Goal: Task Accomplishment & Management: Manage account settings

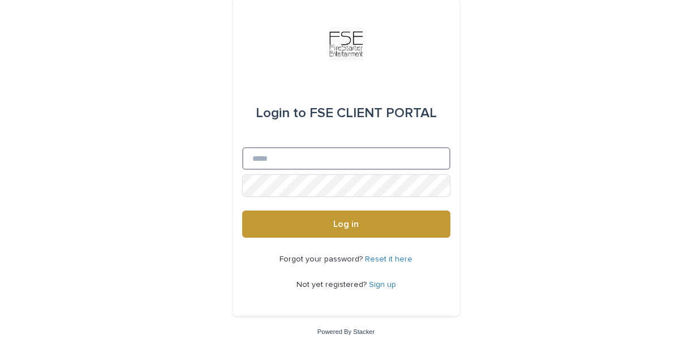
drag, startPoint x: 0, startPoint y: 0, endPoint x: 281, endPoint y: 162, distance: 324.5
click at [281, 161] on input "Email" at bounding box center [346, 158] width 208 height 23
type input "**********"
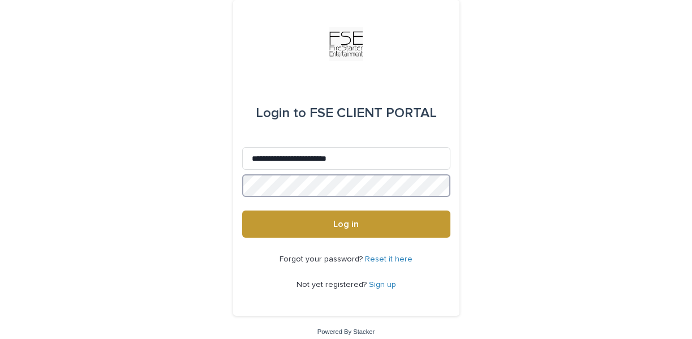
click at [242, 210] on button "Log in" at bounding box center [346, 223] width 208 height 27
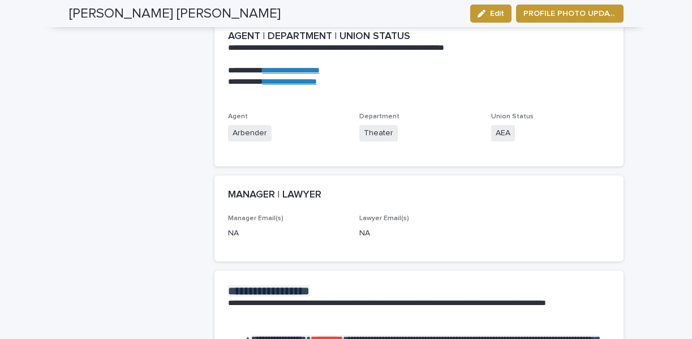
scroll to position [1141, 0]
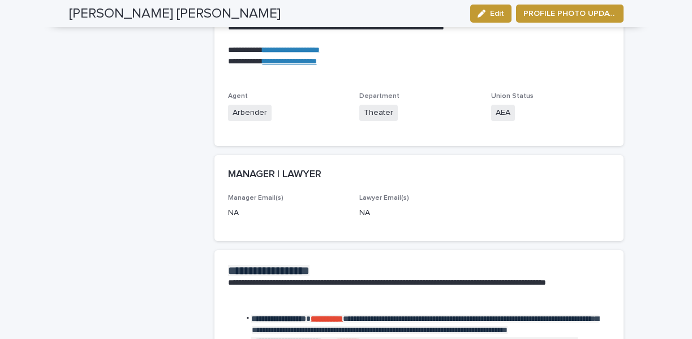
drag, startPoint x: 250, startPoint y: 164, endPoint x: 276, endPoint y: 148, distance: 30.2
click at [251, 169] on h2 "MANAGER | LAWYER" at bounding box center [274, 175] width 93 height 12
drag, startPoint x: 485, startPoint y: 18, endPoint x: 508, endPoint y: 222, distance: 205.5
click at [485, 18] on button "Edit" at bounding box center [490, 14] width 41 height 18
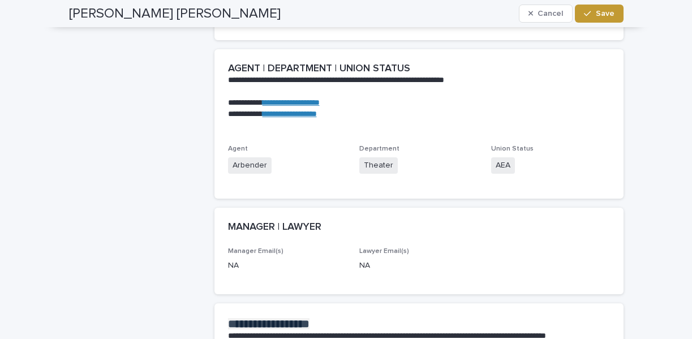
click at [232, 261] on p "NA" at bounding box center [287, 266] width 118 height 12
drag, startPoint x: 281, startPoint y: 208, endPoint x: 267, endPoint y: 224, distance: 21.6
click at [282, 209] on div "MANAGER | LAWYER" at bounding box center [418, 228] width 409 height 40
click at [253, 221] on h2 "MANAGER | LAWYER" at bounding box center [274, 227] width 93 height 12
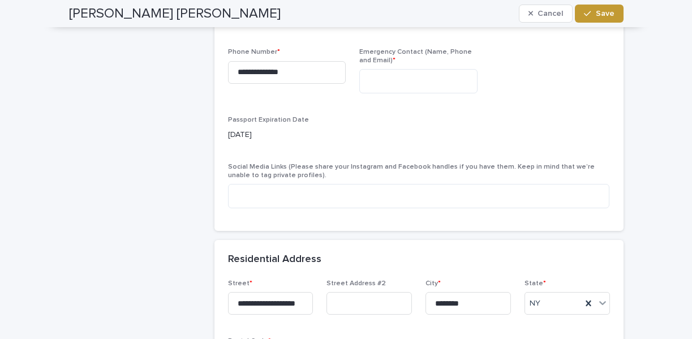
scroll to position [611, 0]
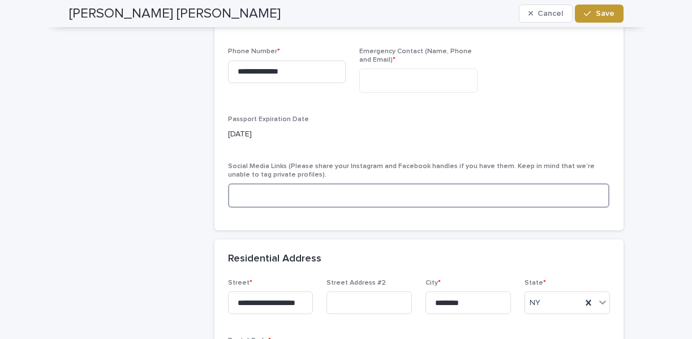
click at [289, 204] on textarea at bounding box center [419, 195] width 382 height 24
type textarea "*"
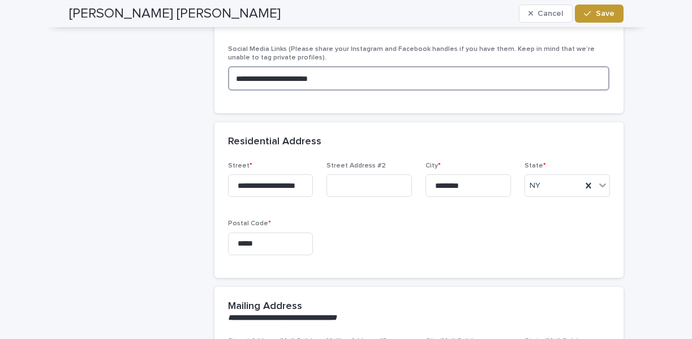
scroll to position [774, 0]
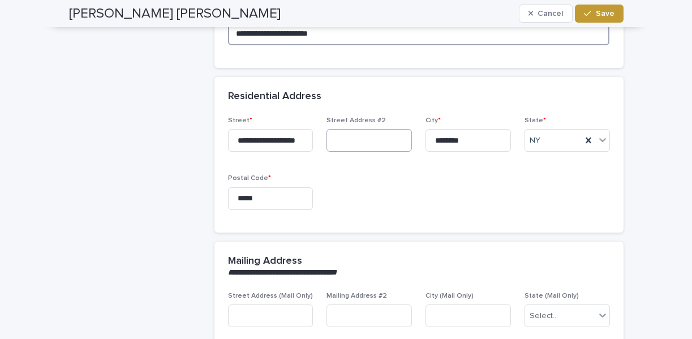
type textarea "**********"
click at [378, 134] on input at bounding box center [368, 140] width 85 height 23
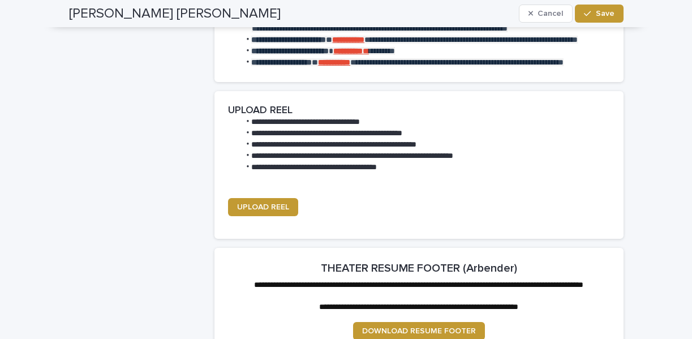
scroll to position [1502, 0]
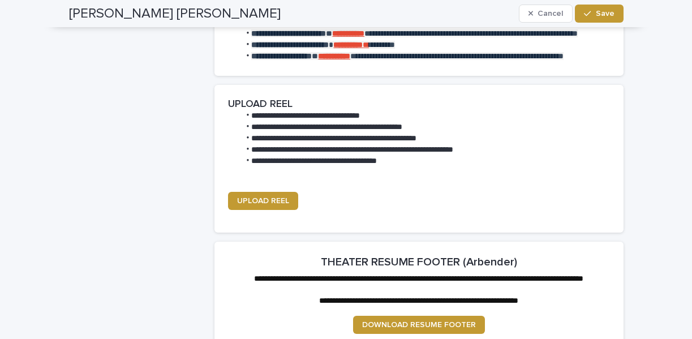
type input "**"
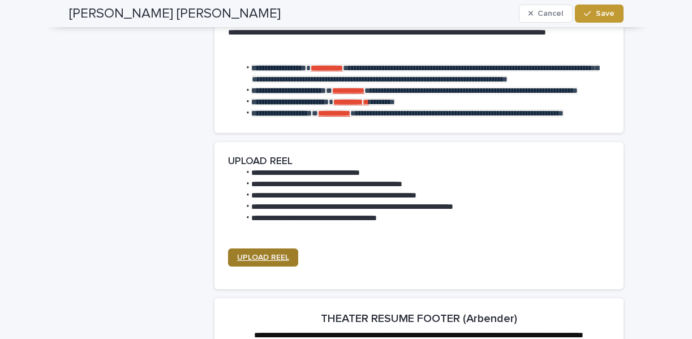
click at [269, 261] on span "UPLOAD REEL" at bounding box center [263, 257] width 52 height 8
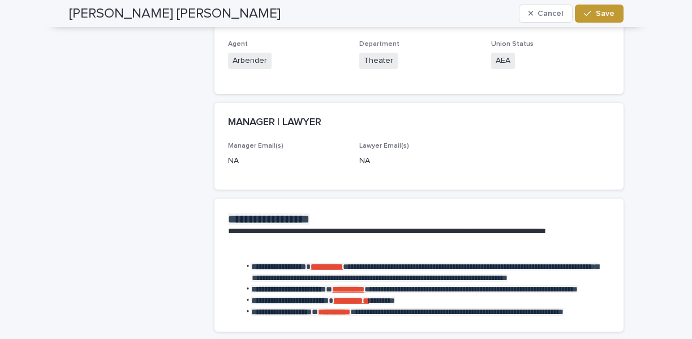
scroll to position [811, 0]
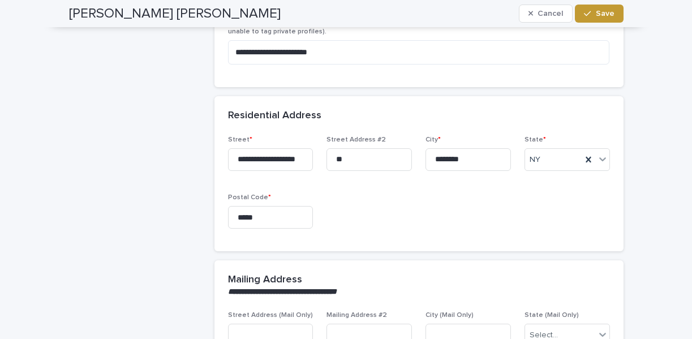
drag, startPoint x: 604, startPoint y: 16, endPoint x: 442, endPoint y: 332, distance: 354.8
click at [604, 16] on span "Save" at bounding box center [605, 14] width 19 height 8
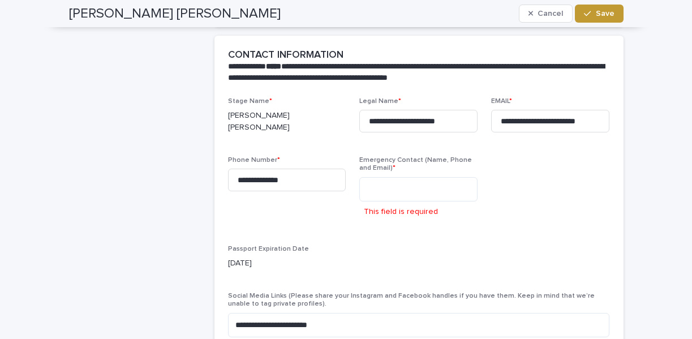
scroll to position [570, 0]
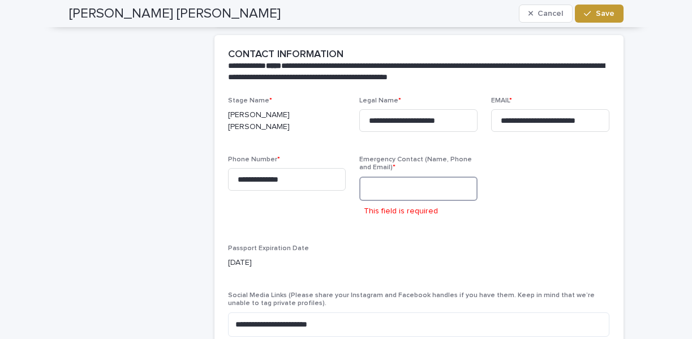
click at [420, 191] on textarea at bounding box center [418, 189] width 118 height 24
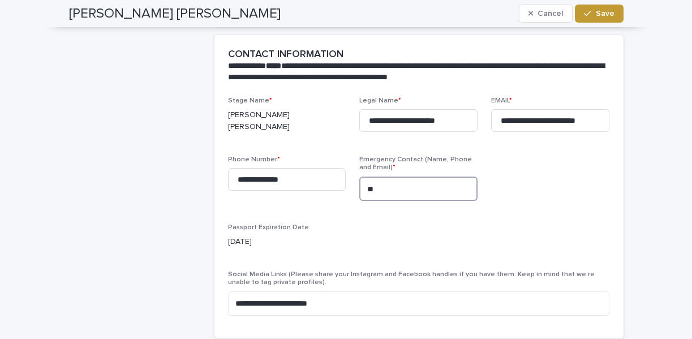
type textarea "*"
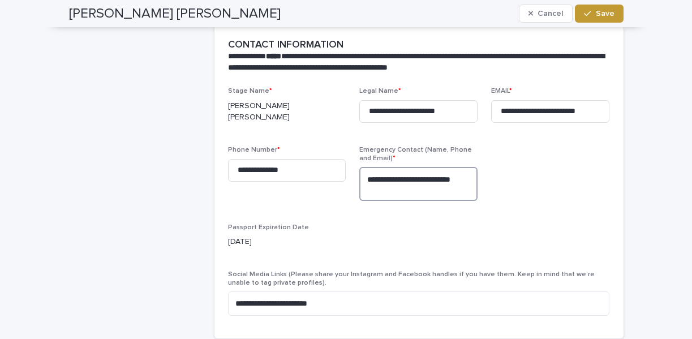
type textarea "**********"
click at [584, 15] on icon "button" at bounding box center [587, 14] width 7 height 8
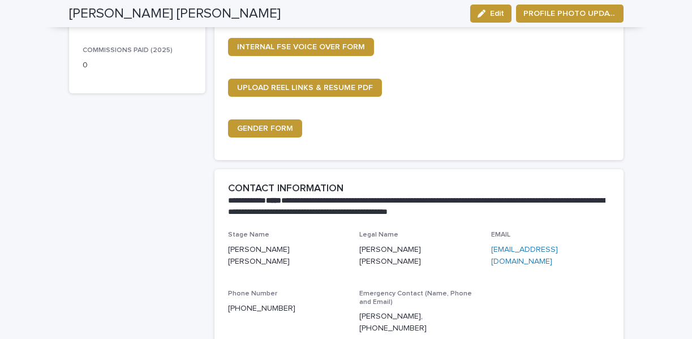
scroll to position [208, 0]
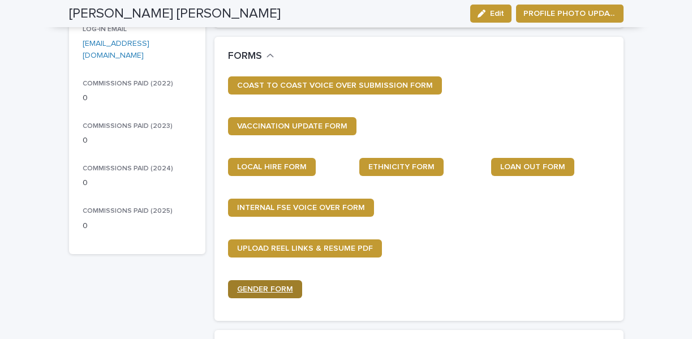
click at [273, 291] on span "GENDER FORM" at bounding box center [265, 289] width 56 height 8
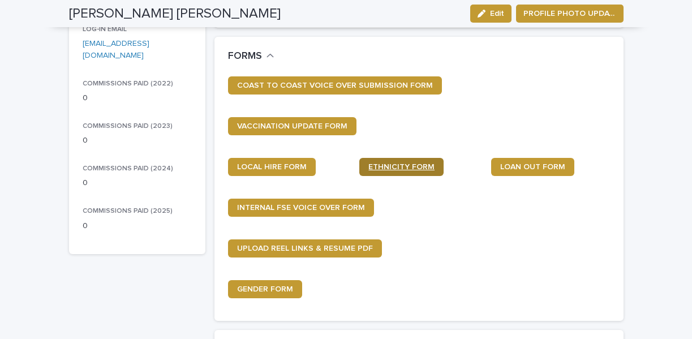
click at [416, 171] on link "ETHNICITY FORM" at bounding box center [401, 167] width 84 height 18
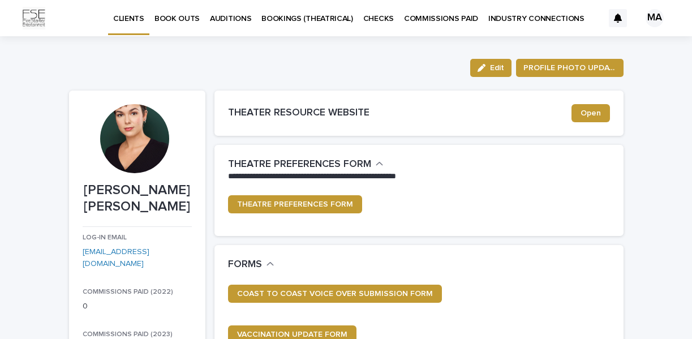
click at [175, 22] on p "BOOK OUTS" at bounding box center [176, 12] width 45 height 24
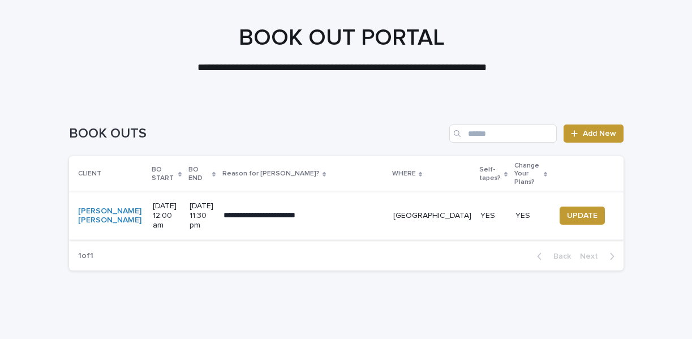
scroll to position [58, 0]
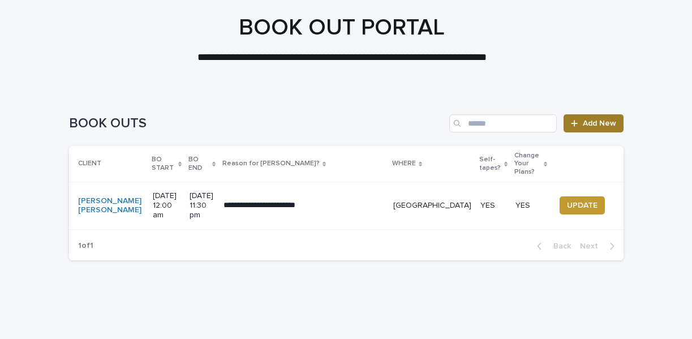
click at [575, 120] on div at bounding box center [576, 123] width 11 height 8
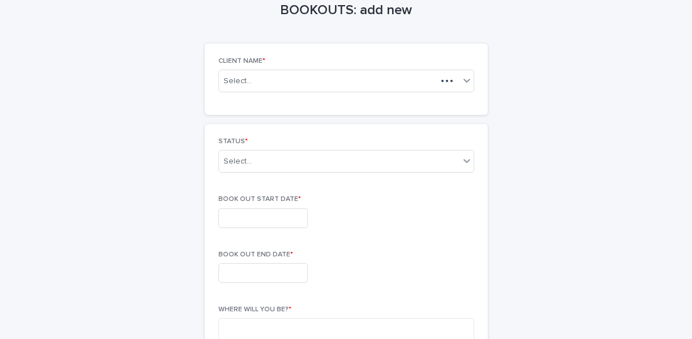
scroll to position [59, 0]
click at [302, 83] on div "Select..." at bounding box center [328, 80] width 218 height 14
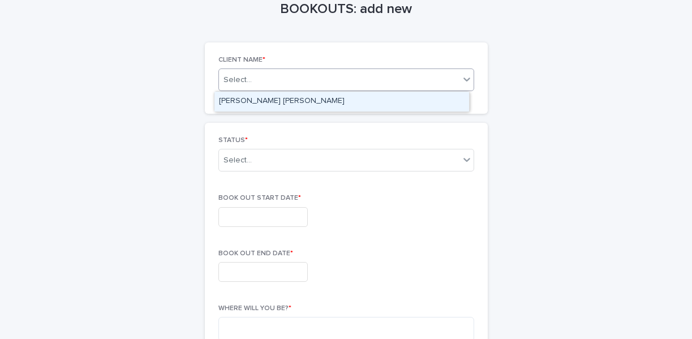
click at [353, 111] on div "[PERSON_NAME] [PERSON_NAME]" at bounding box center [342, 101] width 256 height 21
click at [350, 106] on div "[PERSON_NAME] [PERSON_NAME]" at bounding box center [341, 102] width 255 height 20
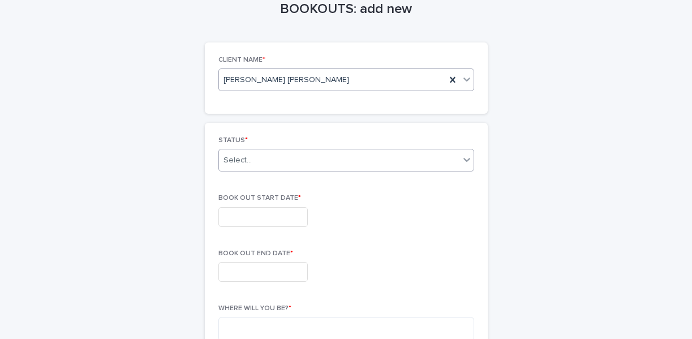
click at [307, 161] on div "Select..." at bounding box center [339, 160] width 240 height 19
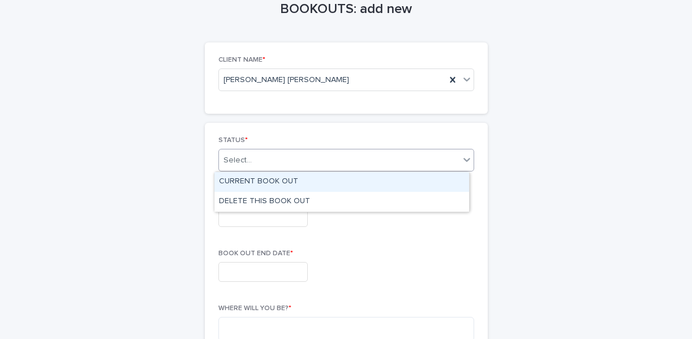
click at [320, 177] on div "CURRENT BOOK OUT" at bounding box center [341, 182] width 255 height 20
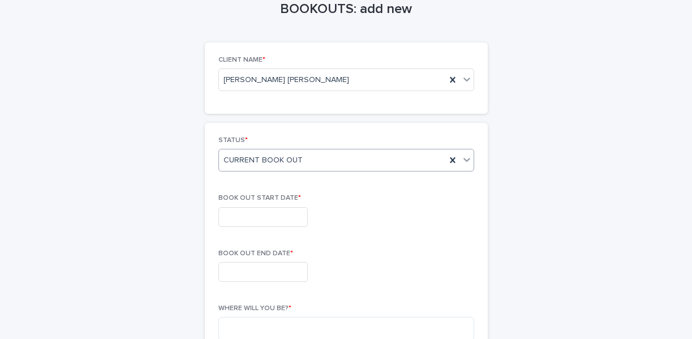
click at [269, 221] on input "text" at bounding box center [262, 217] width 89 height 20
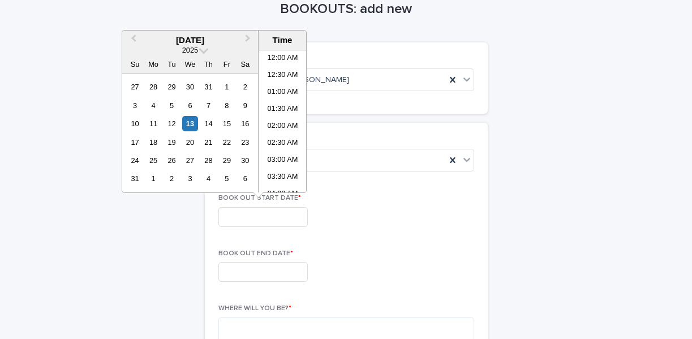
scroll to position [549, 0]
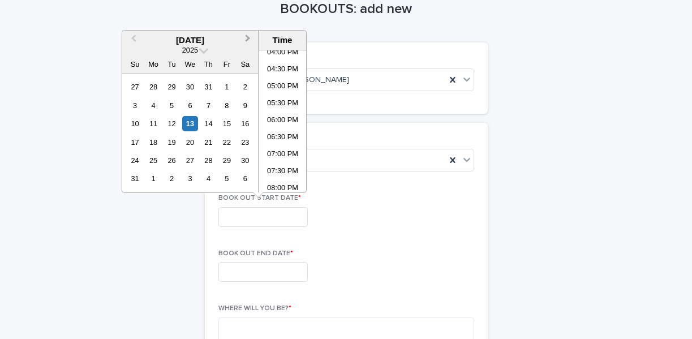
click at [248, 37] on span "Next Month" at bounding box center [248, 39] width 0 height 15
click at [174, 102] on div "7" at bounding box center [171, 105] width 15 height 15
type input "**********"
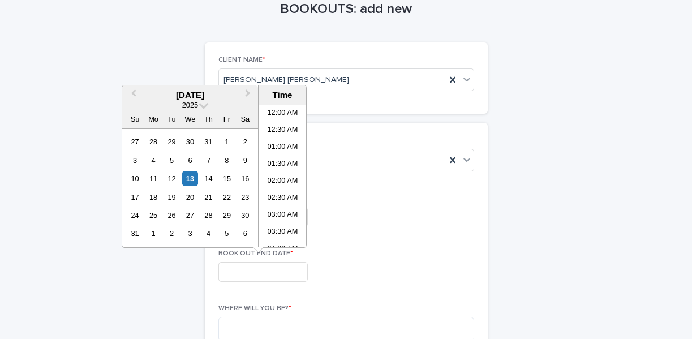
click at [283, 279] on input "text" at bounding box center [262, 272] width 89 height 20
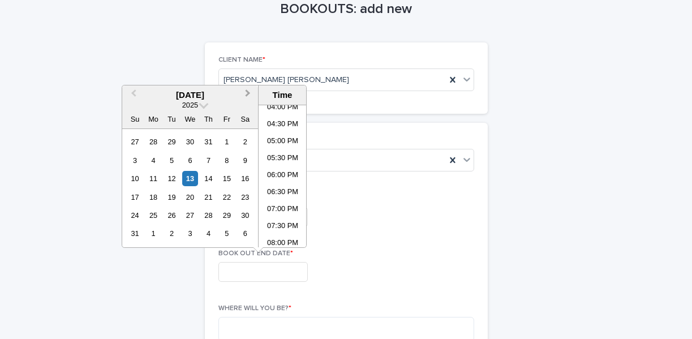
click at [248, 94] on span "Next Month" at bounding box center [248, 94] width 0 height 15
click at [138, 180] on div "12" at bounding box center [134, 178] width 15 height 15
type input "**********"
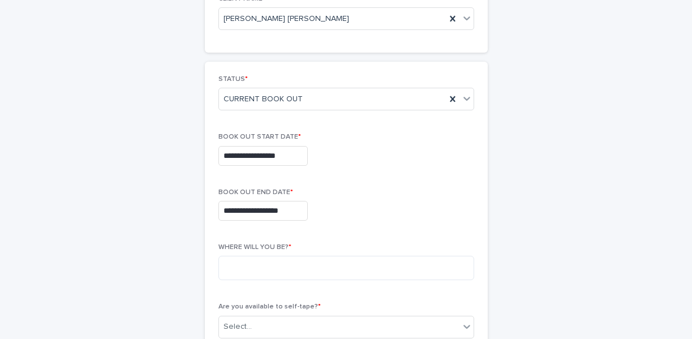
scroll to position [139, 0]
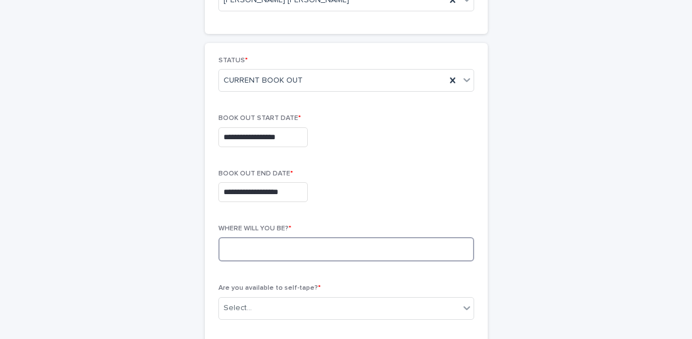
click at [303, 257] on textarea at bounding box center [346, 249] width 256 height 24
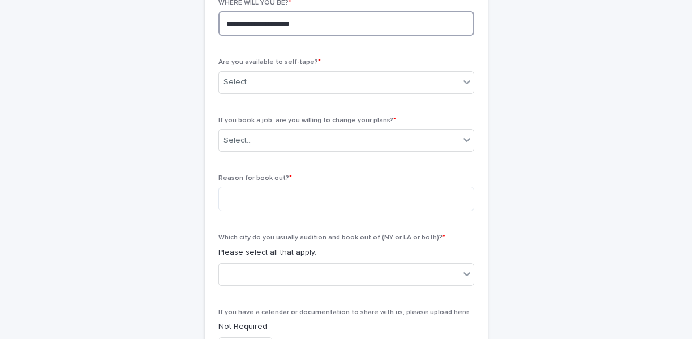
scroll to position [345, 0]
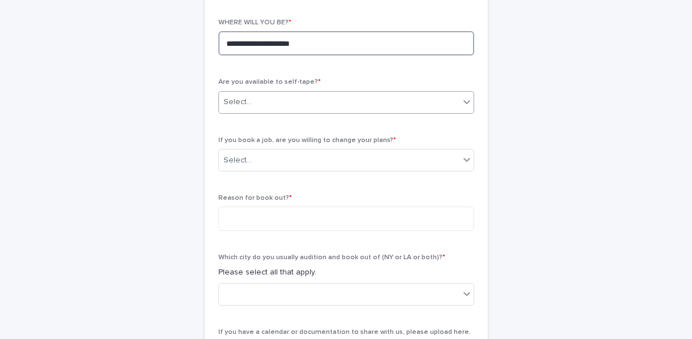
type textarea "**********"
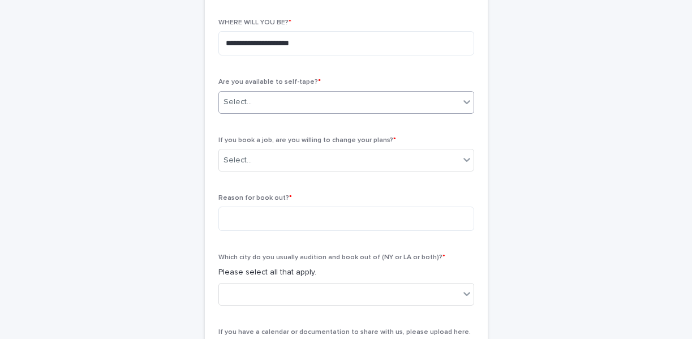
click at [310, 102] on div "Select..." at bounding box center [339, 102] width 240 height 19
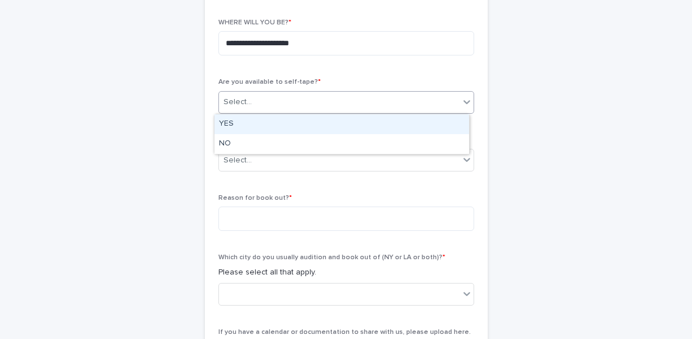
click at [299, 117] on div "YES" at bounding box center [341, 124] width 255 height 20
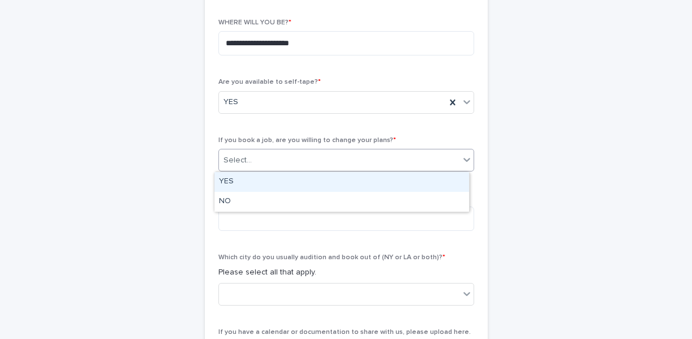
click at [294, 156] on div "Select..." at bounding box center [339, 160] width 240 height 19
click at [295, 178] on div "YES" at bounding box center [341, 182] width 255 height 20
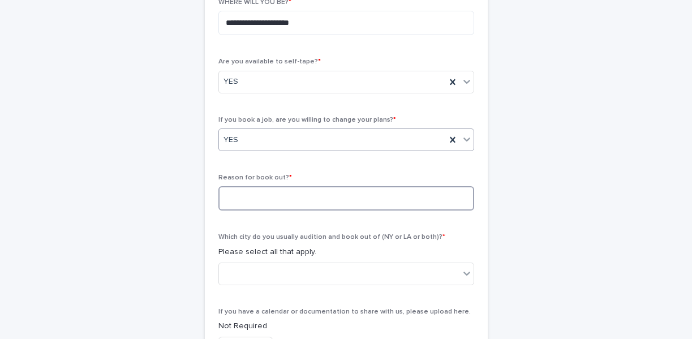
click at [311, 187] on textarea at bounding box center [346, 198] width 256 height 24
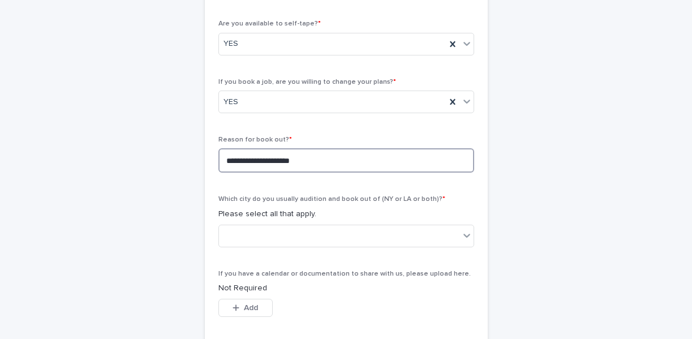
scroll to position [419, 0]
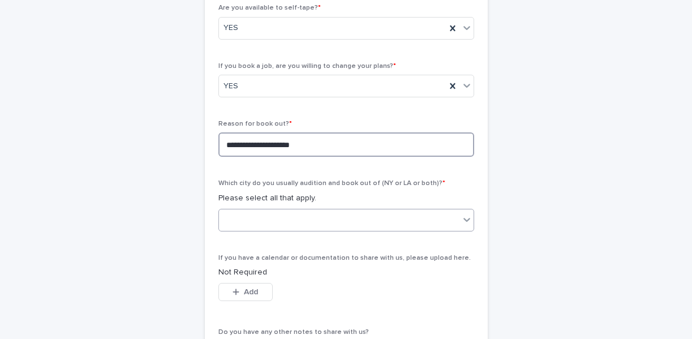
type textarea "**********"
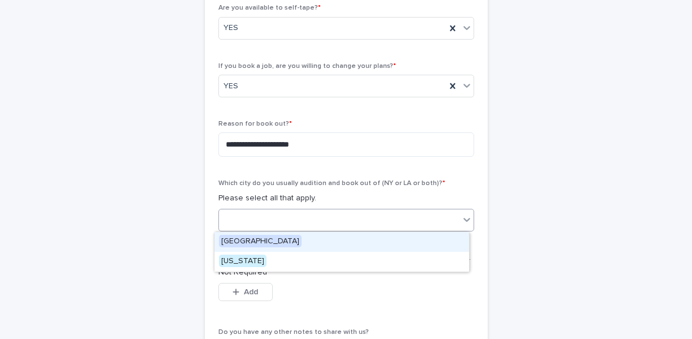
click at [347, 220] on div at bounding box center [339, 219] width 240 height 19
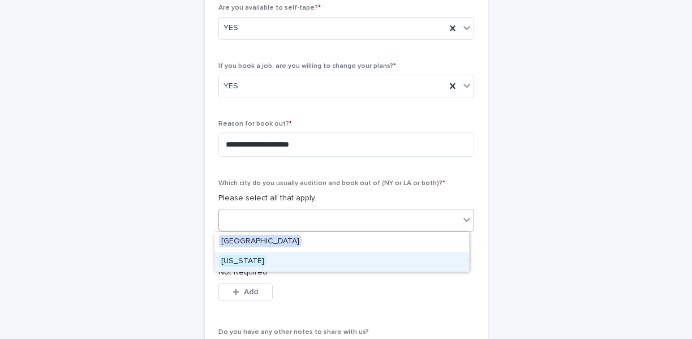
click at [269, 262] on div "[US_STATE]" at bounding box center [341, 262] width 255 height 20
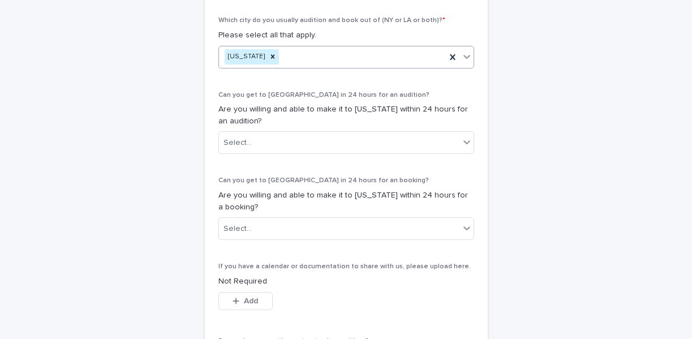
scroll to position [582, 0]
click at [319, 147] on div "Select..." at bounding box center [339, 142] width 240 height 19
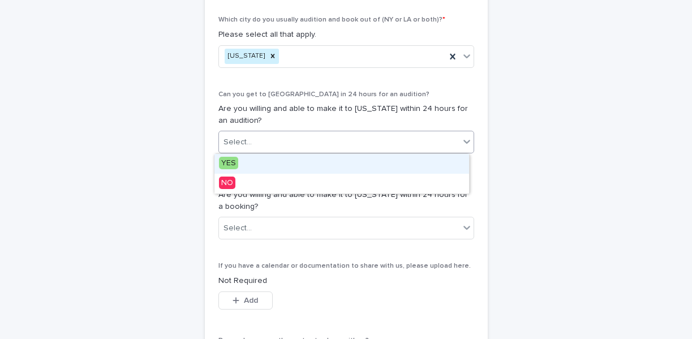
click at [297, 166] on div "YES" at bounding box center [341, 164] width 255 height 20
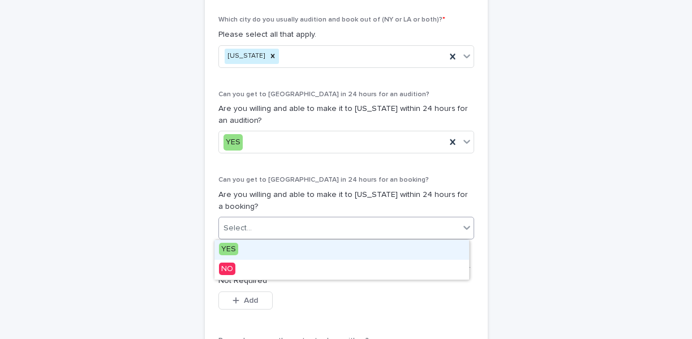
click at [347, 219] on div "Select..." at bounding box center [339, 228] width 240 height 19
drag, startPoint x: 313, startPoint y: 251, endPoint x: 319, endPoint y: 247, distance: 6.5
click at [313, 251] on div "YES" at bounding box center [341, 250] width 255 height 20
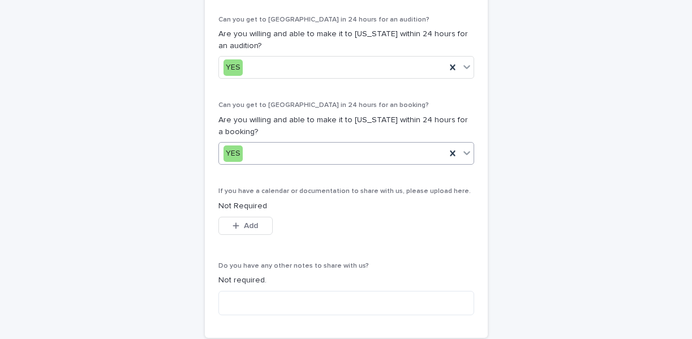
scroll to position [708, 0]
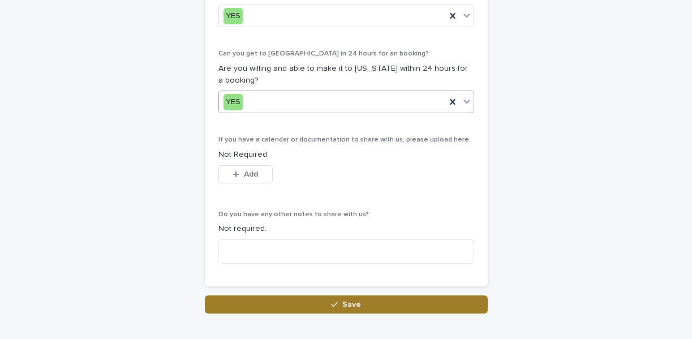
click at [277, 300] on button "Save" at bounding box center [346, 304] width 283 height 18
